Goal: Task Accomplishment & Management: Use online tool/utility

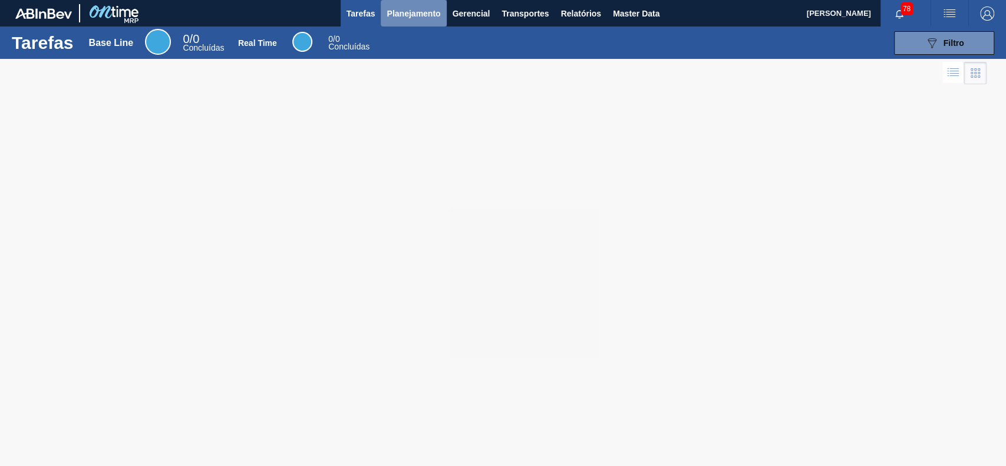
click at [433, 15] on span "Planejamento" at bounding box center [414, 13] width 54 height 14
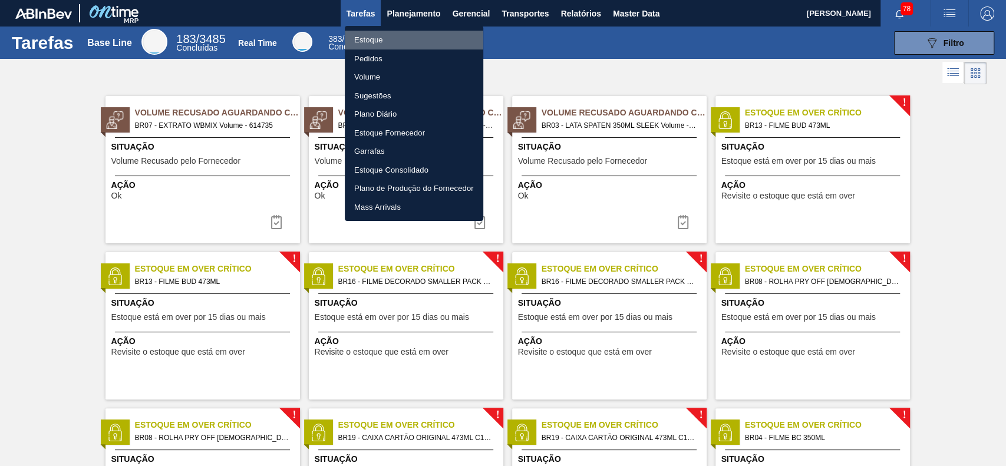
click at [379, 42] on li "Estoque" at bounding box center [414, 40] width 138 height 19
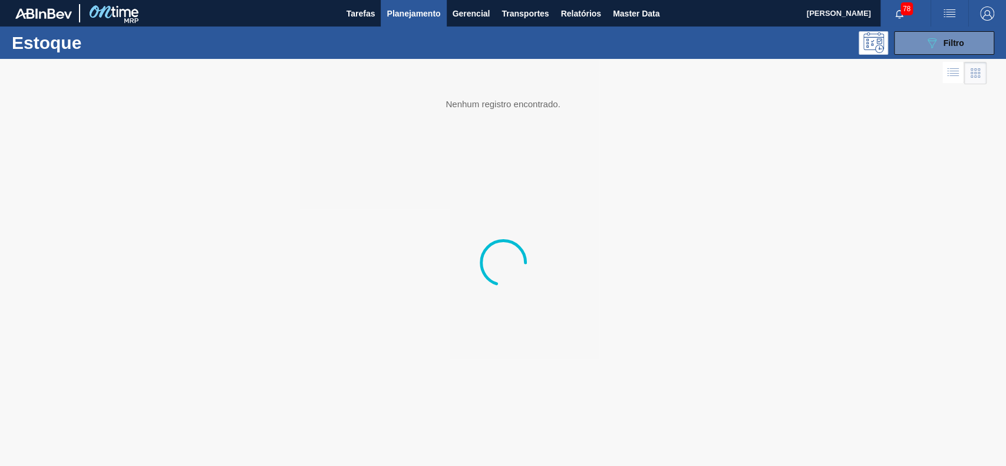
click at [940, 55] on div "Estoque 089F7B8B-B2A5-4AFE-B5C0-19BA573D28AC Filtro" at bounding box center [503, 43] width 1006 height 32
click at [942, 49] on div "089F7B8B-B2A5-4AFE-B5C0-19BA573D28AC Filtro" at bounding box center [944, 43] width 39 height 14
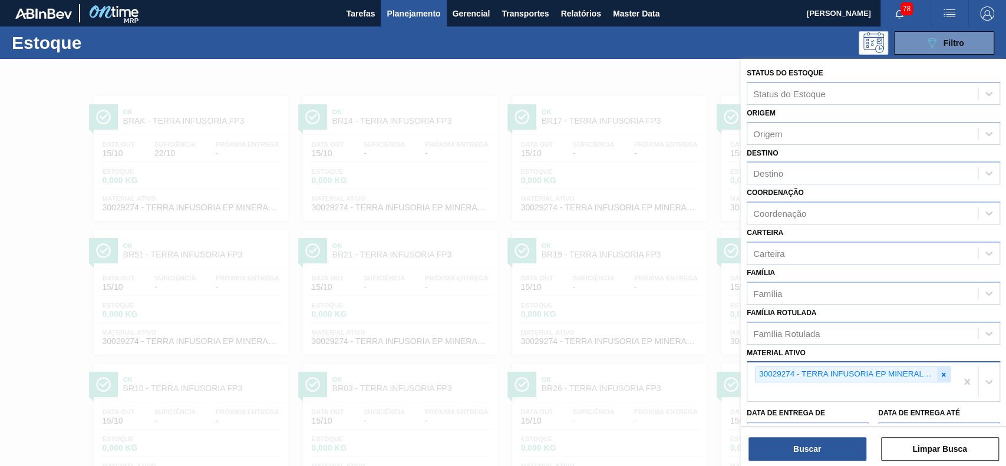
click at [937, 367] on div at bounding box center [943, 374] width 13 height 15
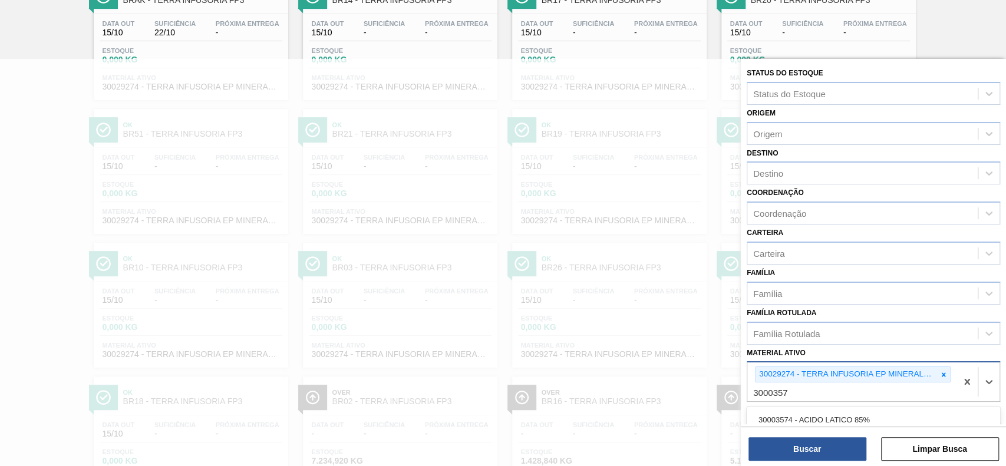
type ativo "30003577"
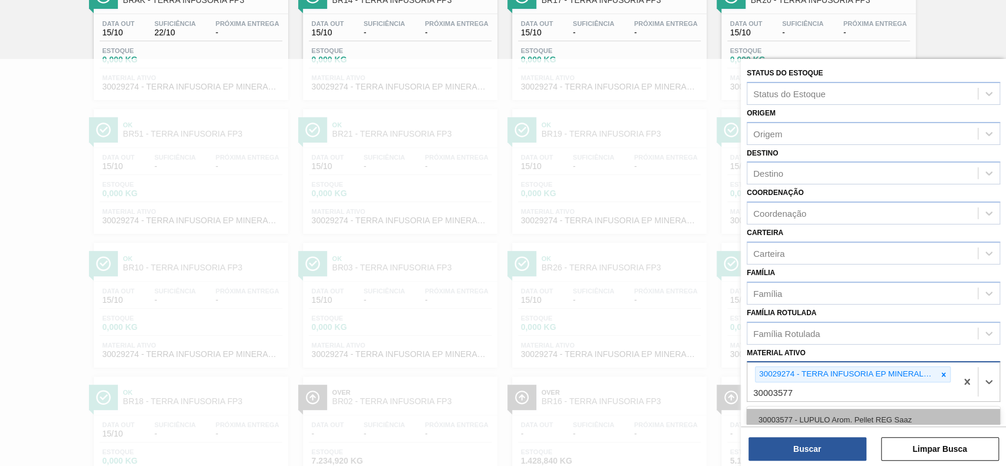
click at [912, 420] on div "30003577 - LUPULO Arom. Pellet REG Saaz" at bounding box center [873, 420] width 253 height 22
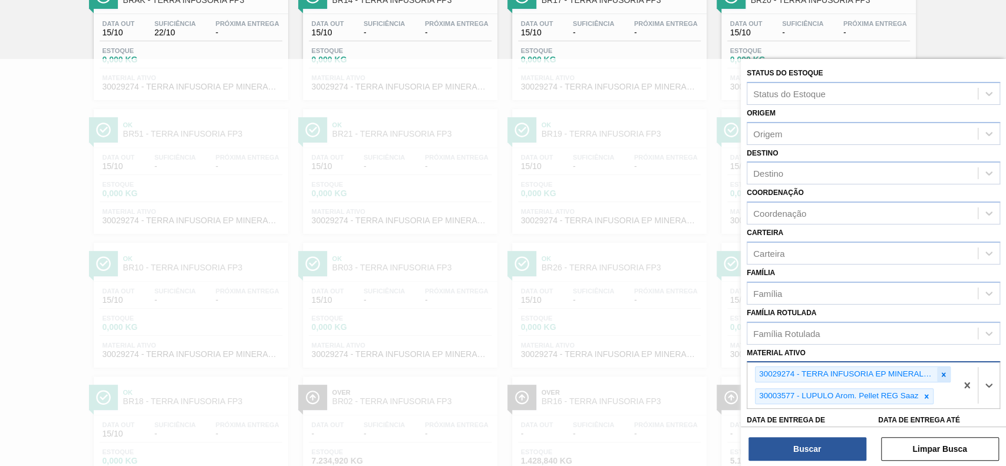
click at [942, 371] on icon at bounding box center [943, 375] width 8 height 8
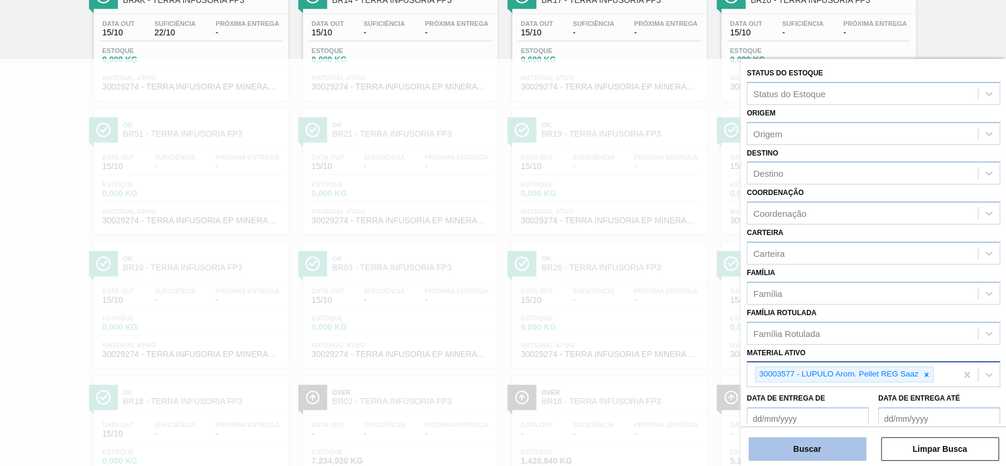
click at [803, 444] on button "Buscar" at bounding box center [807, 449] width 118 height 24
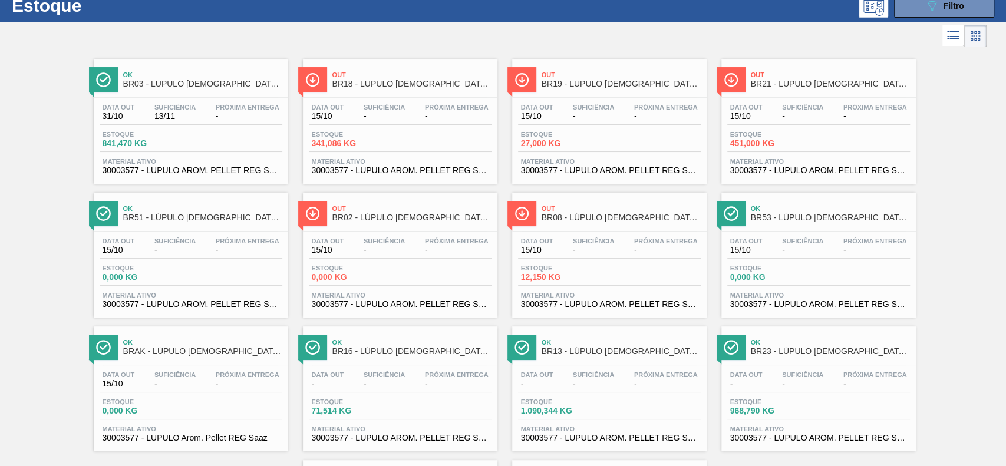
scroll to position [35, 0]
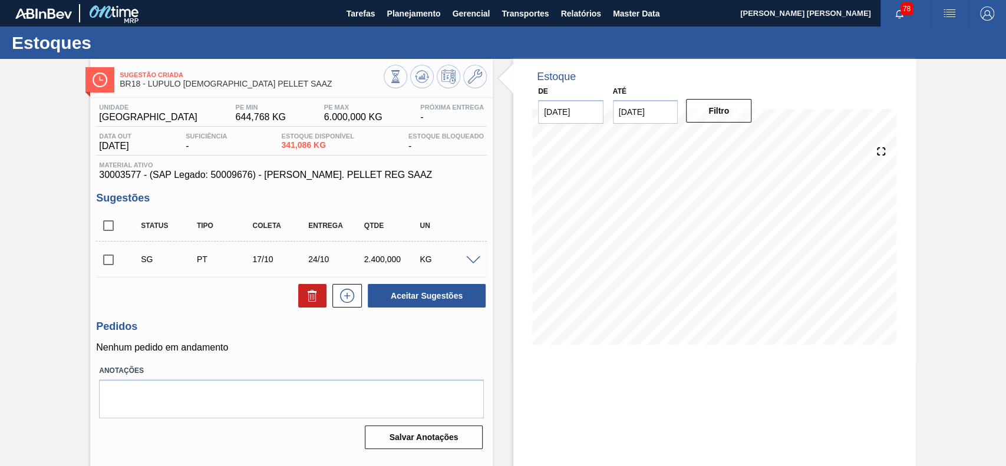
click at [474, 257] on span at bounding box center [473, 260] width 14 height 9
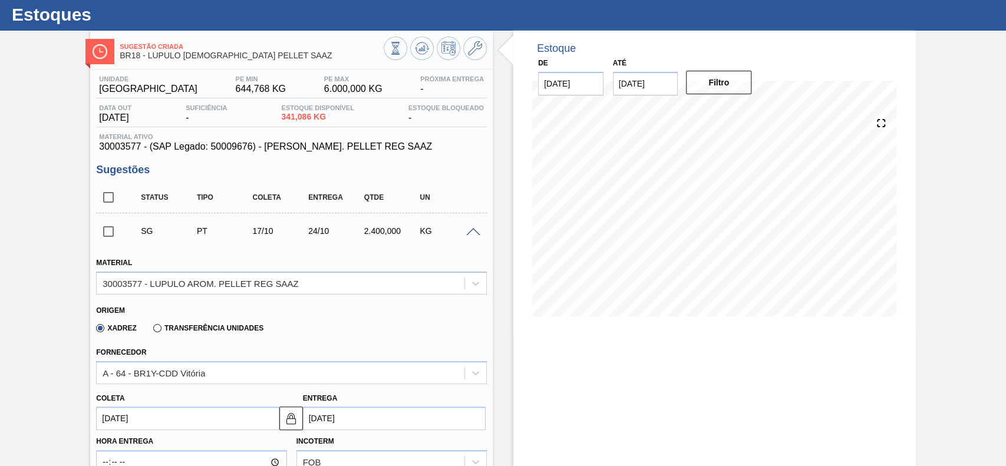
scroll to position [118, 0]
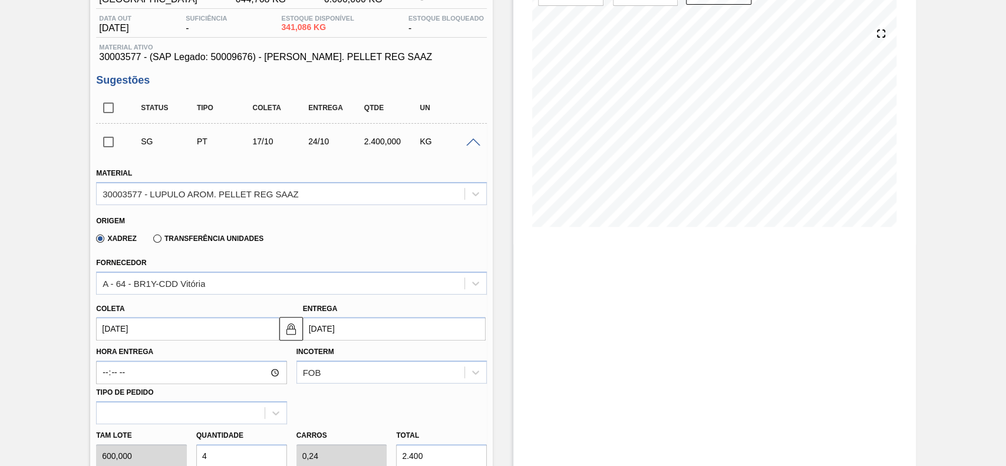
click at [205, 303] on div "[PERSON_NAME] [DATE]" at bounding box center [187, 321] width 183 height 41
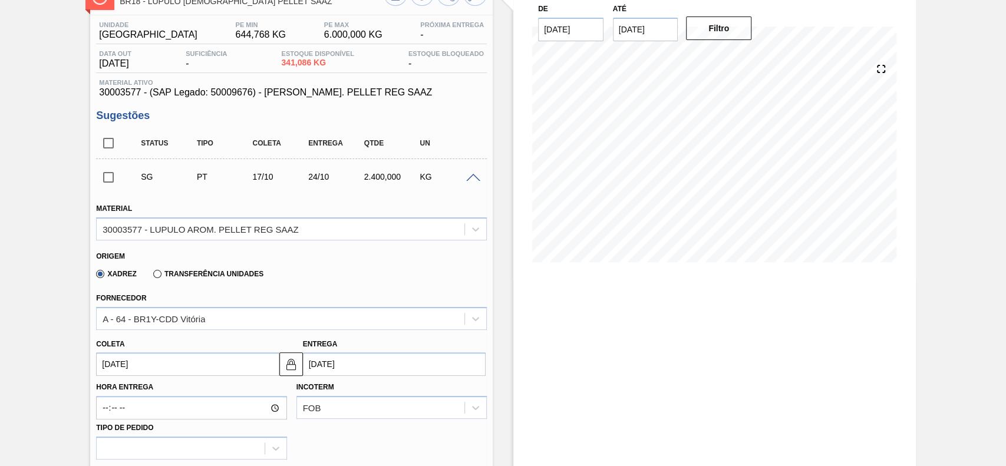
scroll to position [141, 0]
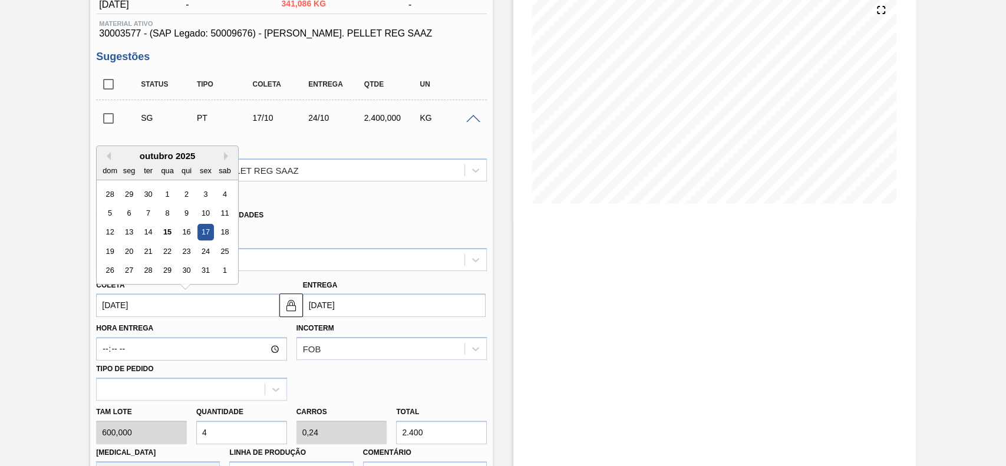
click at [187, 304] on input "[DATE]" at bounding box center [187, 305] width 183 height 24
click at [183, 233] on div "16" at bounding box center [187, 233] width 16 height 16
type input "[DATE]"
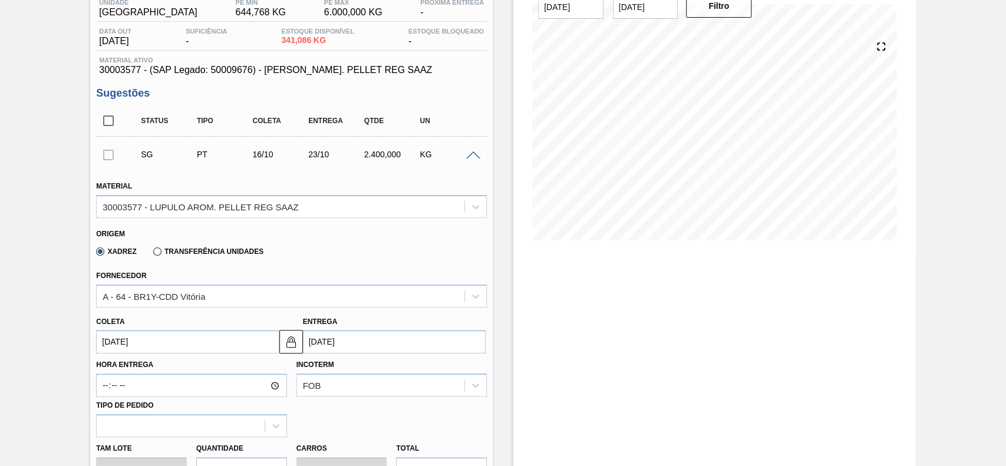
scroll to position [183, 0]
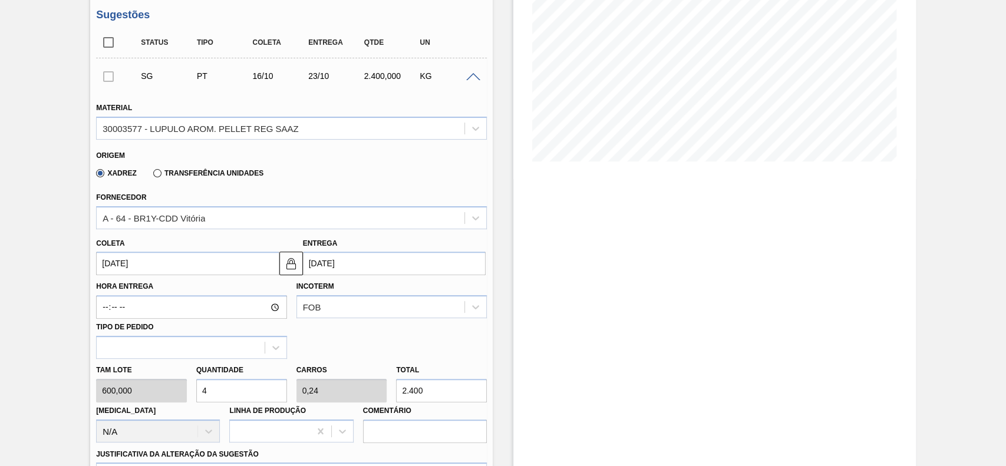
click at [258, 389] on input "4" at bounding box center [241, 391] width 91 height 24
type input "2"
type input "0,12"
type input "1.200"
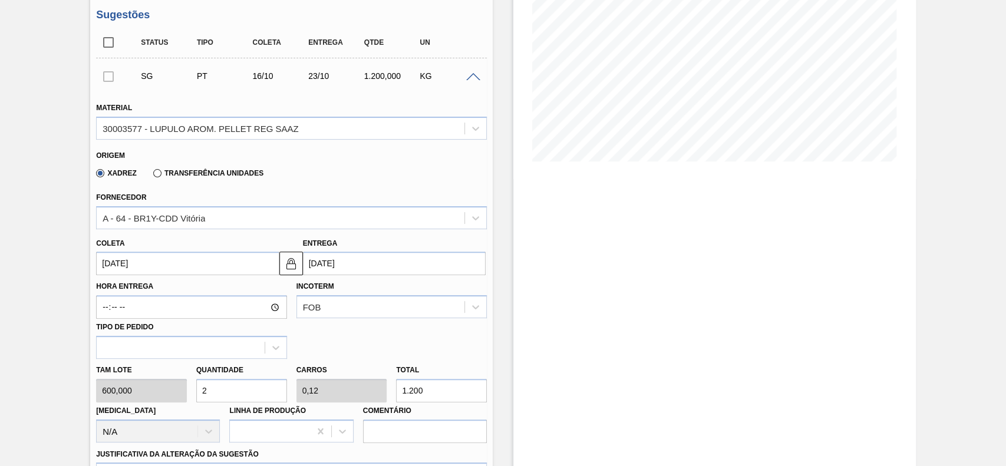
click at [450, 397] on input "1.200" at bounding box center [441, 391] width 91 height 24
type input "0,002"
type input "0"
type input "1"
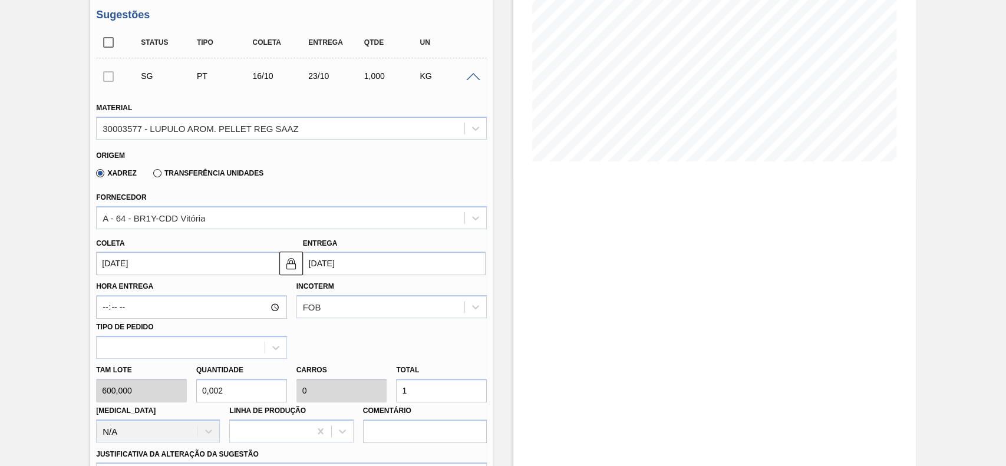
type input "0,017"
type input "0,001"
type input "10"
type input "0,167"
type input "0,01"
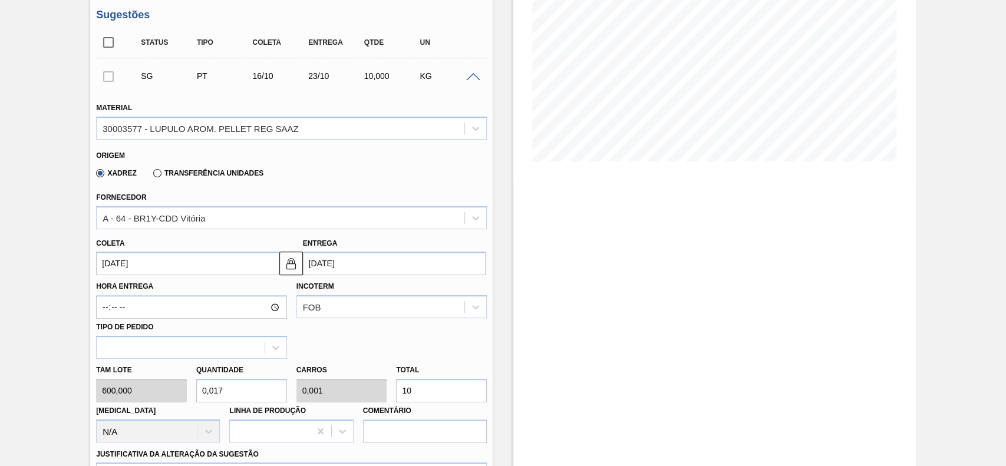
type input "100"
type input "1,667"
type input "0,1"
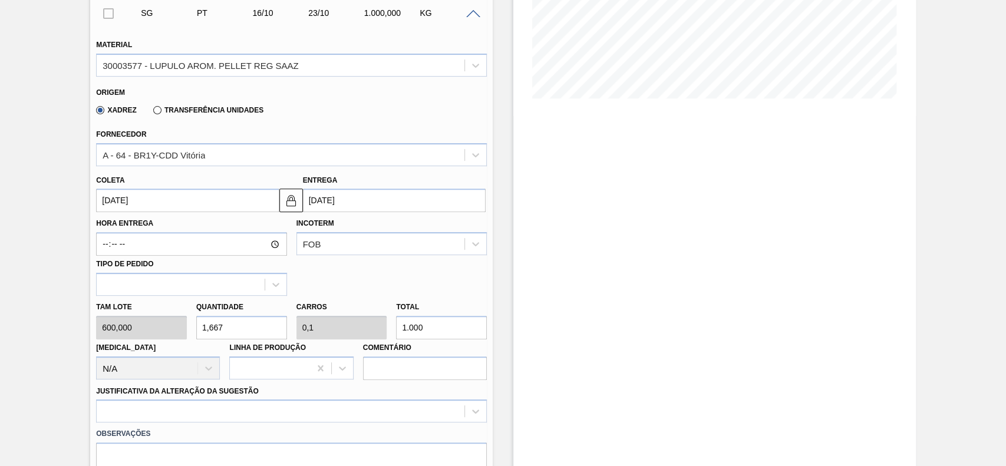
scroll to position [285, 0]
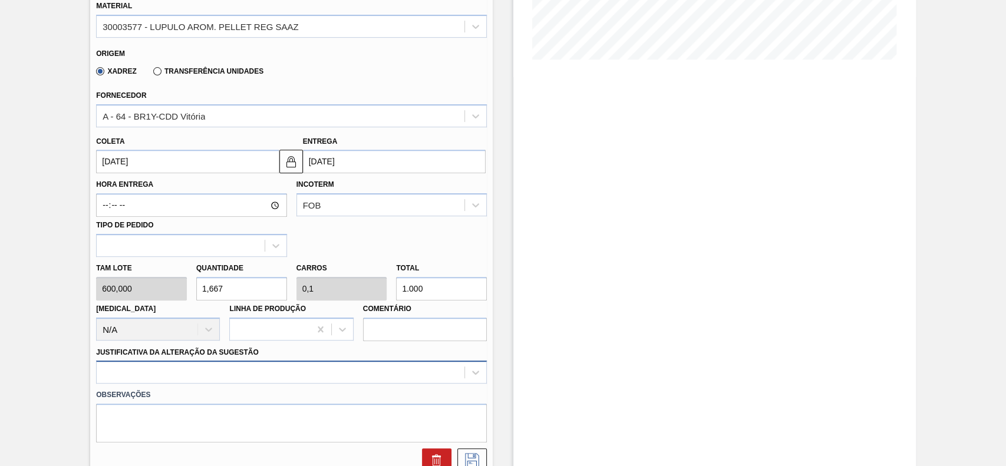
type input "1.000"
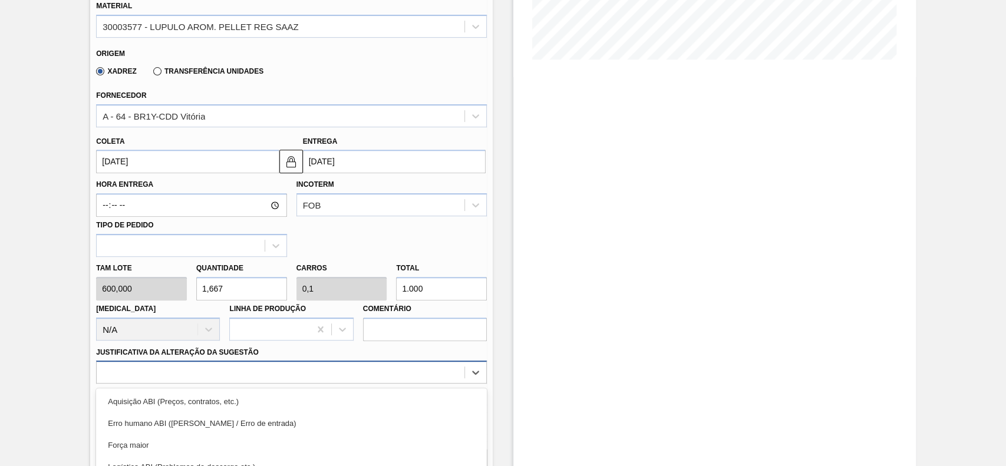
scroll to position [390, 0]
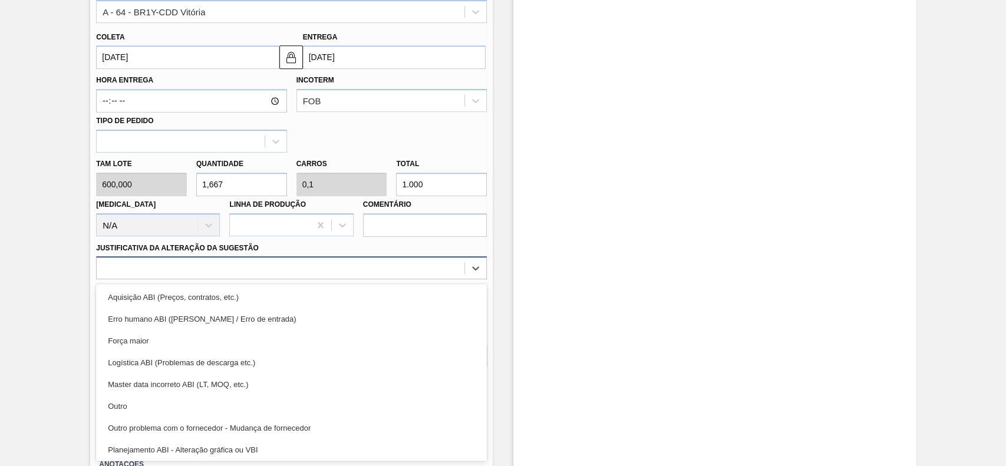
click at [247, 279] on div "option Aquisição ABI (Preços, contratos, etc.) focused, 1 of 18. 18 results ava…" at bounding box center [291, 267] width 391 height 23
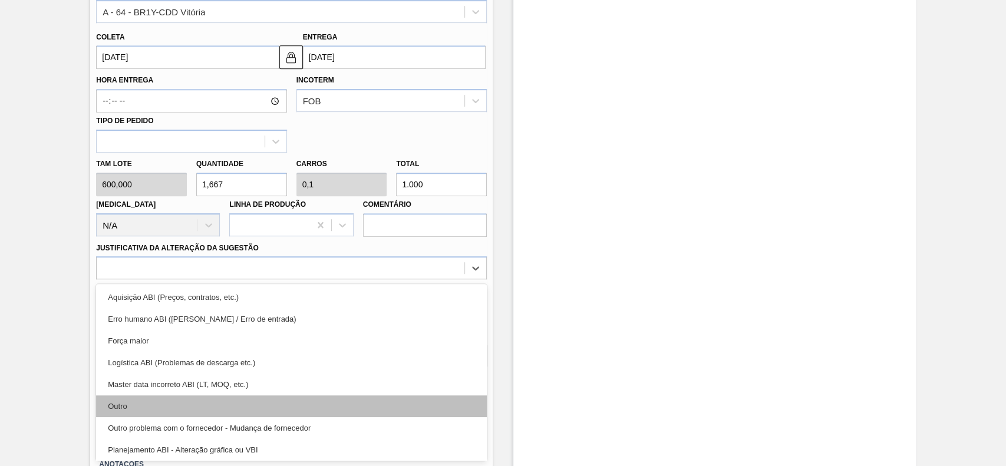
click at [157, 406] on div "Outro" at bounding box center [291, 406] width 391 height 22
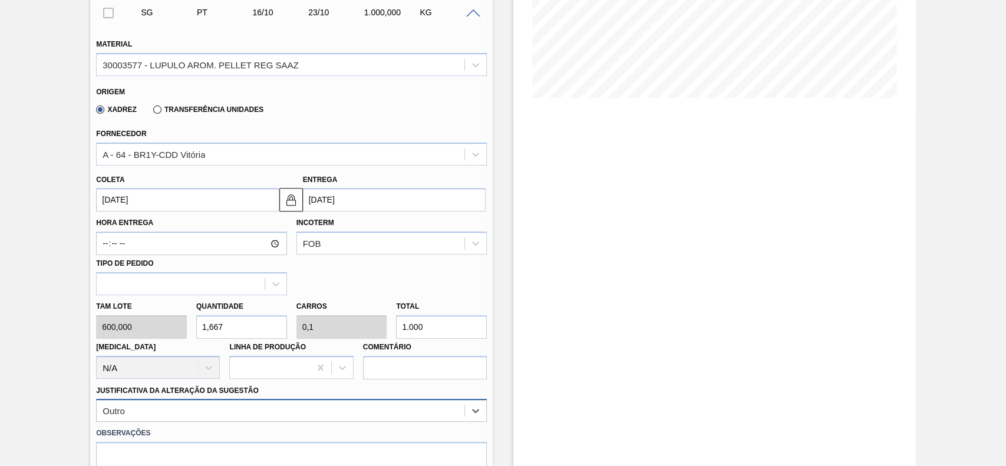
scroll to position [328, 0]
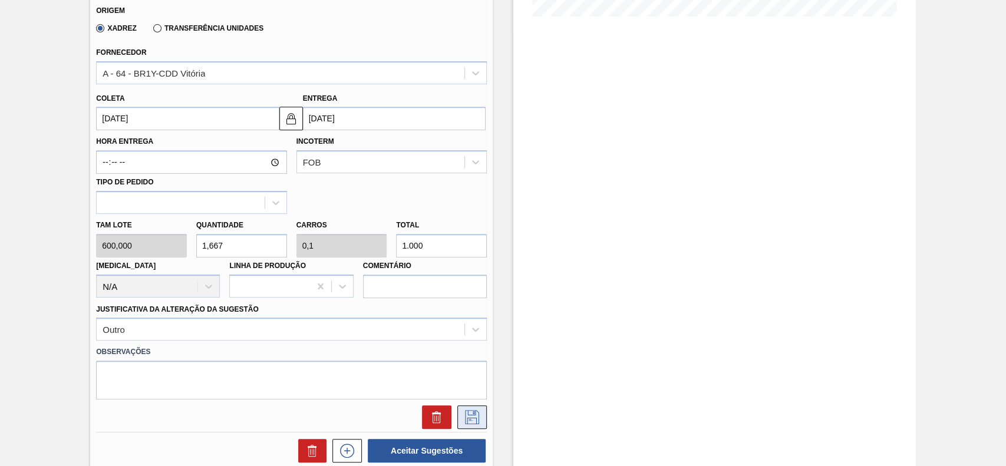
click at [475, 417] on icon at bounding box center [472, 417] width 19 height 14
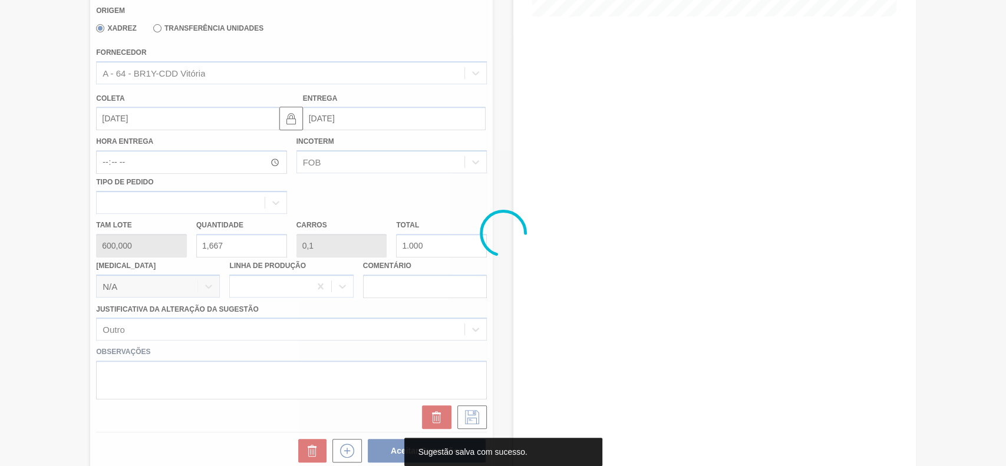
scroll to position [41, 0]
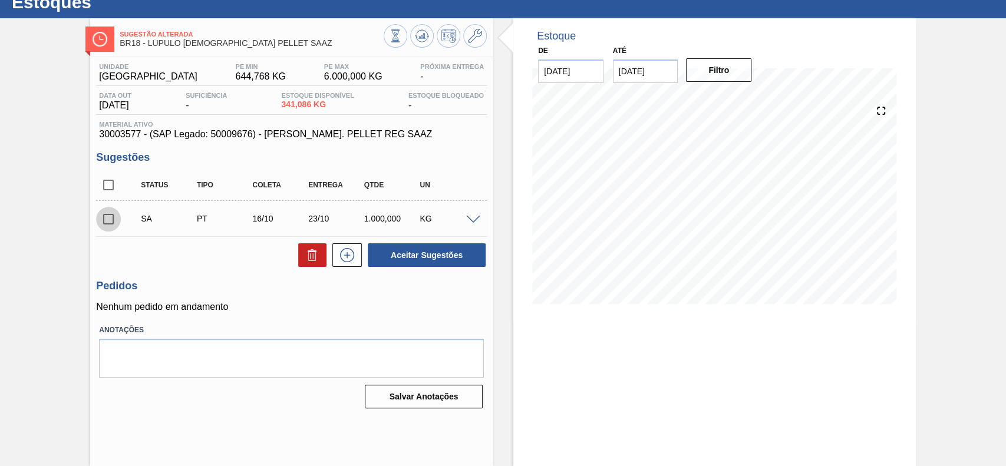
click at [112, 218] on input "checkbox" at bounding box center [108, 219] width 25 height 25
click at [425, 253] on button "Aceitar Sugestões" at bounding box center [427, 255] width 118 height 24
checkbox input "false"
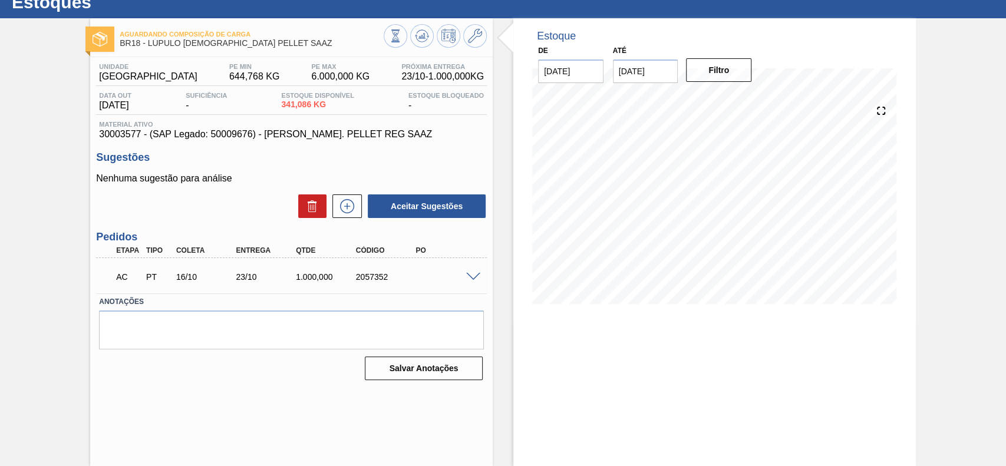
click at [474, 281] on div "AC PT 16/10 23/10 1.000,000 2057352" at bounding box center [291, 275] width 391 height 29
click at [473, 279] on span at bounding box center [473, 277] width 14 height 9
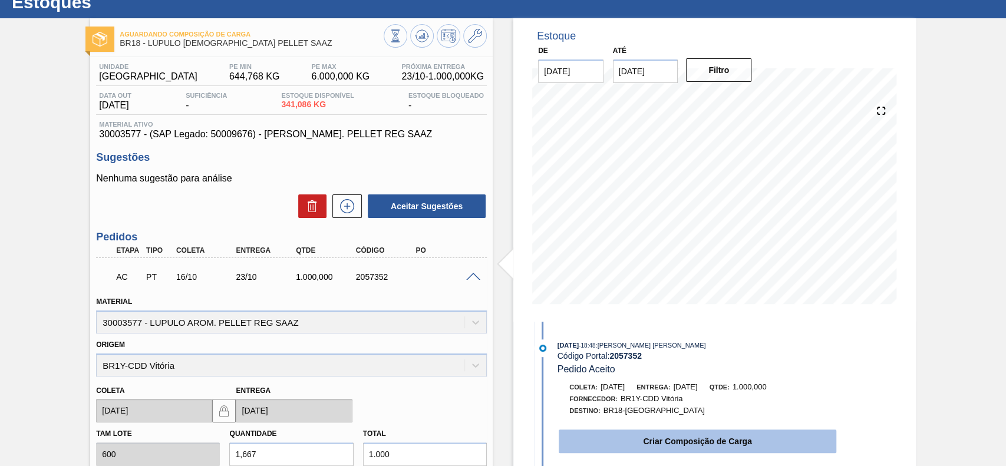
click at [638, 438] on button "Criar Composição de Carga" at bounding box center [698, 442] width 278 height 24
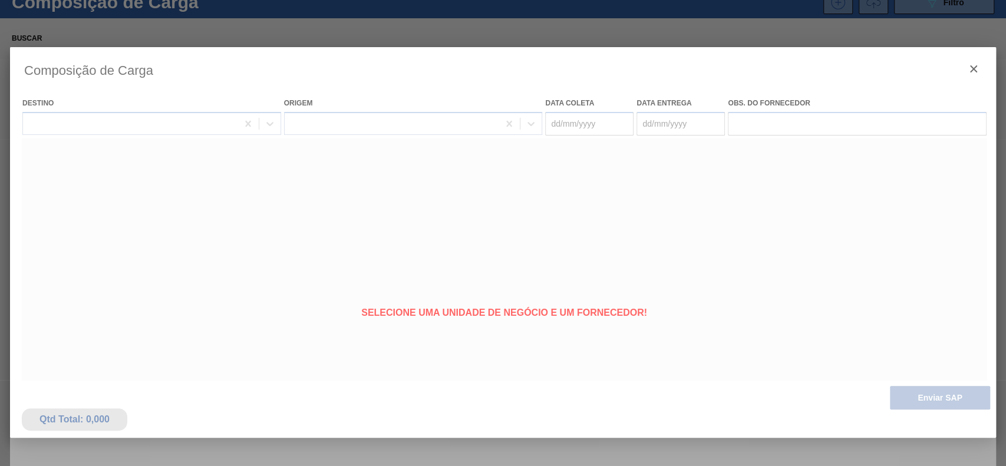
type coleta "[DATE]"
type Entrega "[DATE]"
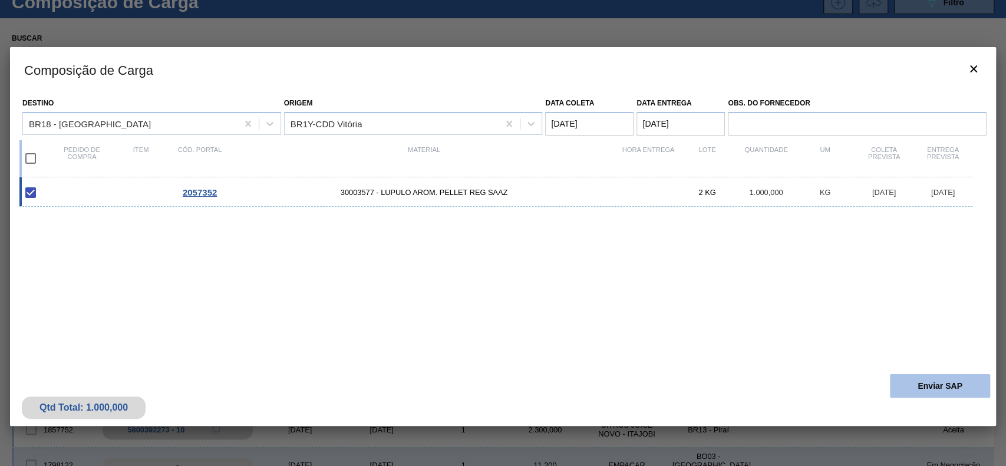
click at [903, 385] on button "Enviar SAP" at bounding box center [940, 386] width 100 height 24
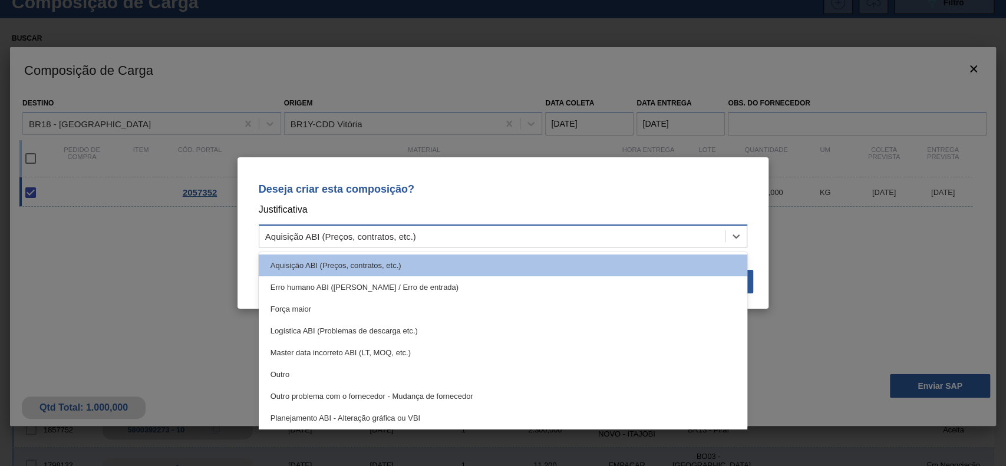
click at [407, 227] on div "Aquisição ABI (Preços, contratos, etc.)" at bounding box center [503, 236] width 489 height 23
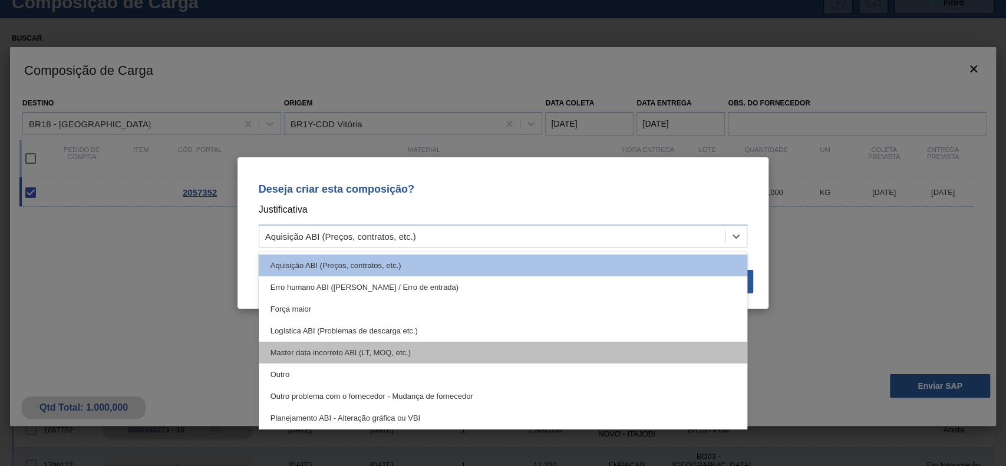
click at [347, 359] on div "Master data incorreto ABI (LT, MOQ, etc.)" at bounding box center [503, 353] width 489 height 22
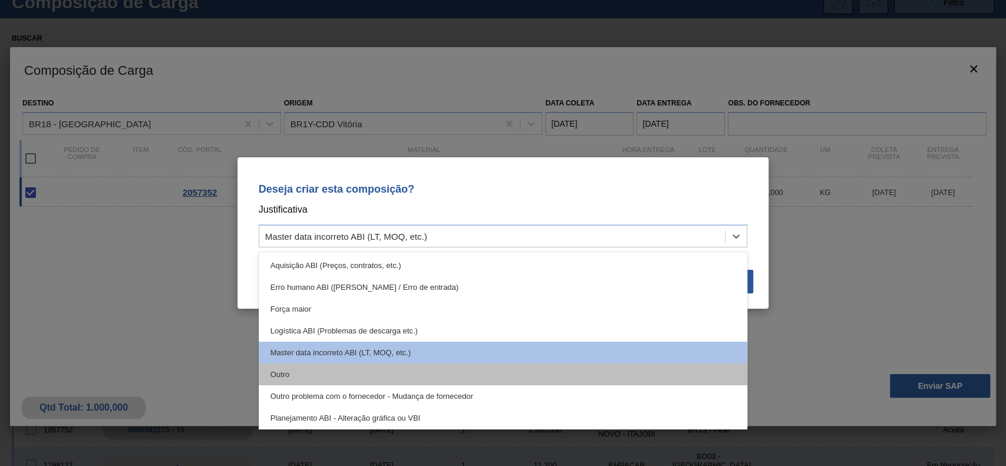
drag, startPoint x: 414, startPoint y: 229, endPoint x: 332, endPoint y: 372, distance: 164.2
click at [332, 247] on div "option Master data incorreto ABI (LT, MOQ, etc.), selected. option Outro focuse…" at bounding box center [503, 236] width 489 height 23
click at [332, 372] on div "Outro" at bounding box center [503, 375] width 489 height 22
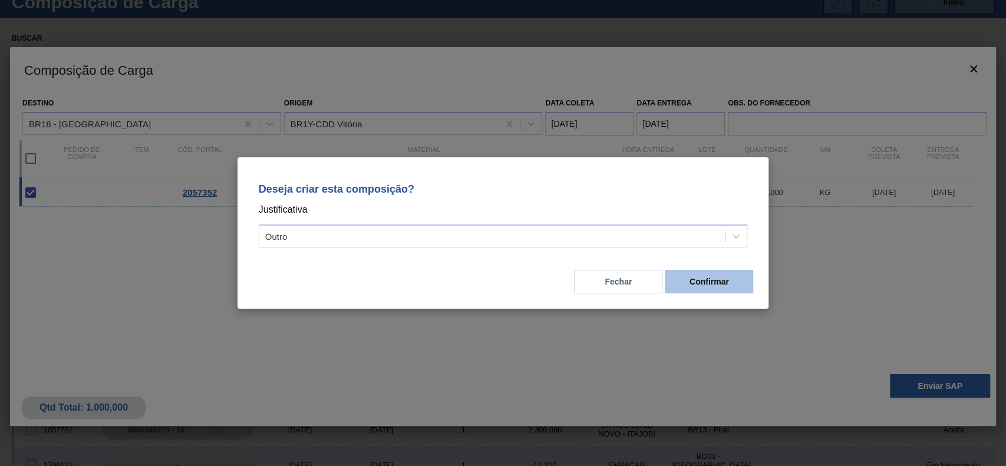
click at [689, 276] on button "Confirmar" at bounding box center [709, 282] width 88 height 24
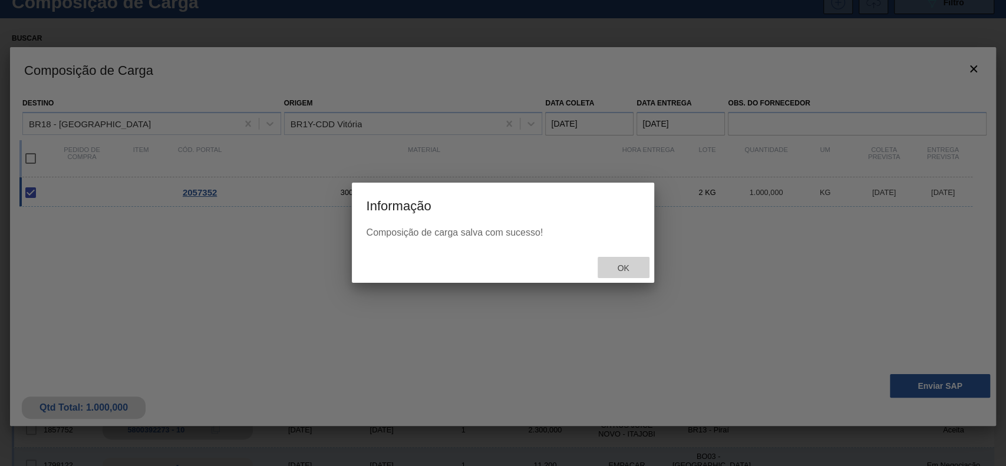
click at [634, 267] on span "Ok" at bounding box center [623, 267] width 31 height 9
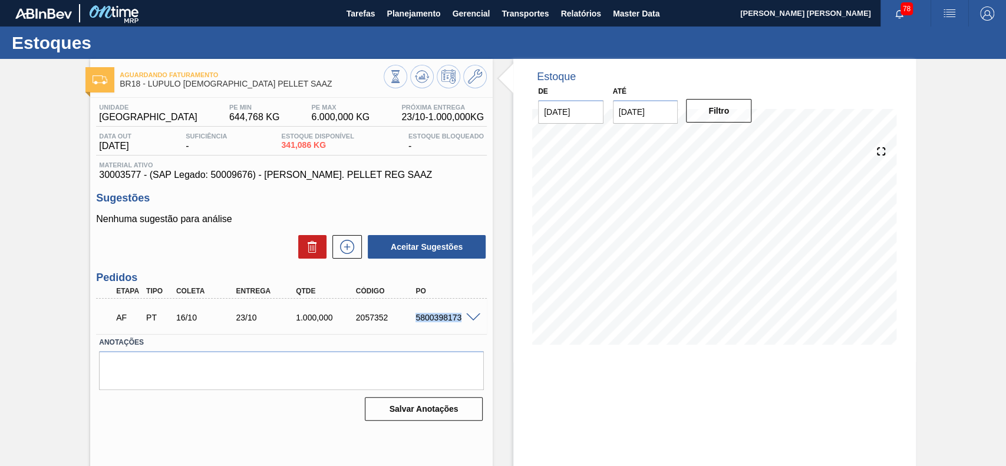
drag, startPoint x: 414, startPoint y: 315, endPoint x: 463, endPoint y: 324, distance: 49.2
click at [463, 324] on div "AF PT 16/10 23/10 1.000,000 2057352 5800398173" at bounding box center [287, 317] width 359 height 24
copy div "5800398173"
